Goal: Check status: Check status

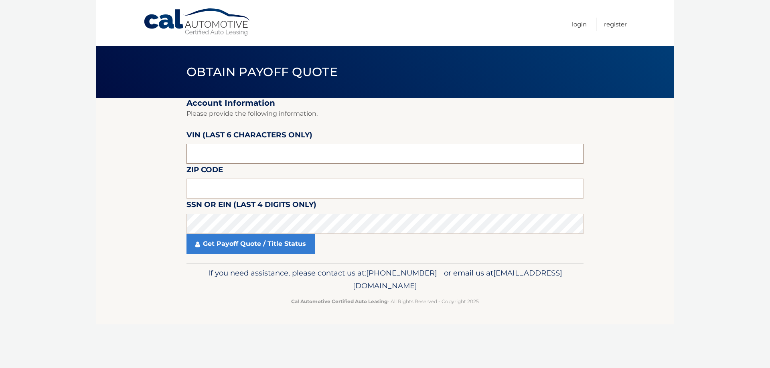
click at [253, 160] on input "text" at bounding box center [384, 154] width 397 height 20
click at [255, 194] on input "text" at bounding box center [384, 189] width 397 height 20
type input "1"
paste input "11727"
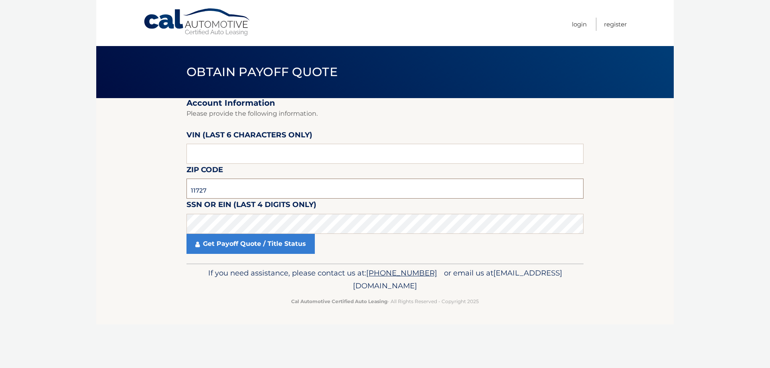
type input "11727"
click at [253, 158] on input "text" at bounding box center [384, 154] width 397 height 20
type input "499662"
click at [251, 247] on link "Get Payoff Quote / Title Status" at bounding box center [250, 244] width 128 height 20
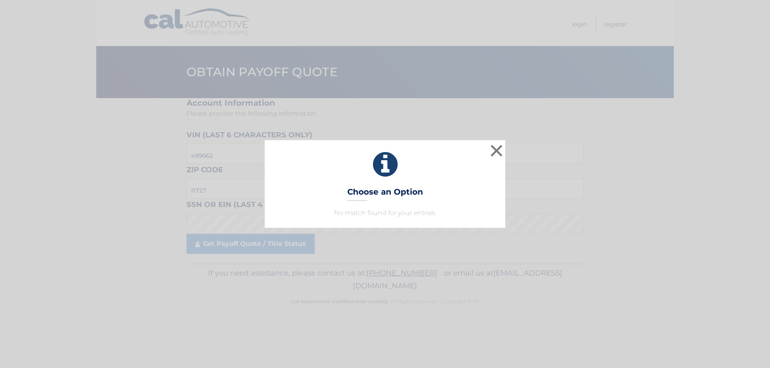
click at [409, 180] on div "× Choose an Option No match found for your entries. This is what you see on sec…" at bounding box center [385, 183] width 241 height 87
click at [501, 154] on button "×" at bounding box center [496, 151] width 16 height 16
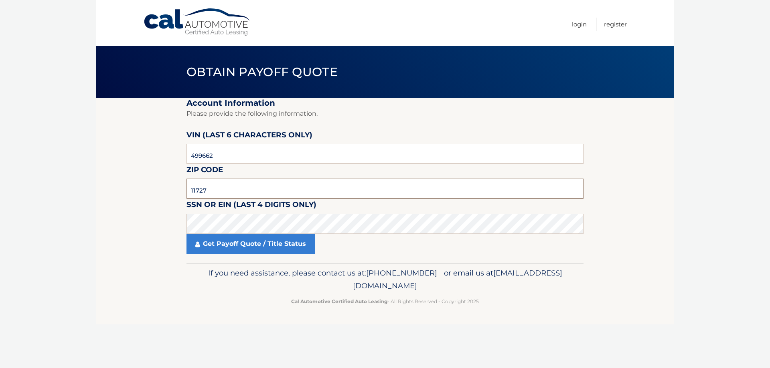
click at [302, 188] on input "11727" at bounding box center [384, 189] width 397 height 20
click at [284, 250] on link "Get Payoff Quote / Title Status" at bounding box center [250, 244] width 128 height 20
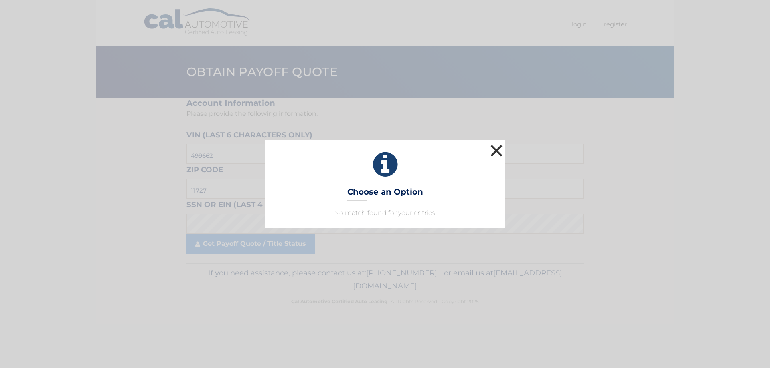
click at [502, 150] on button "×" at bounding box center [496, 151] width 16 height 16
